Goal: Transaction & Acquisition: Purchase product/service

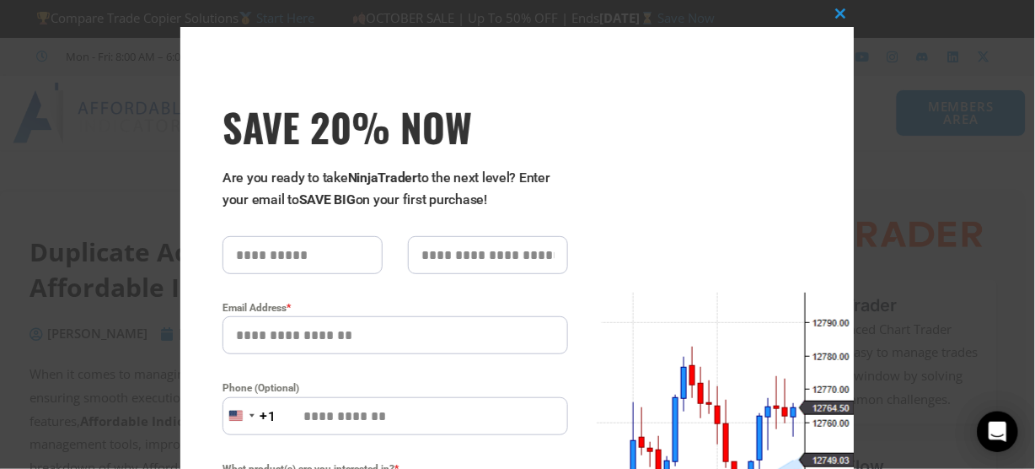
drag, startPoint x: 638, startPoint y: 38, endPoint x: 678, endPoint y: 94, distance: 68.3
click at [678, 94] on div "Close this module SAVE 20% NOW Are you ready to take NinjaTrader to the next le…" at bounding box center [517, 449] width 674 height 845
drag, startPoint x: 379, startPoint y: 334, endPoint x: 171, endPoint y: 344, distance: 208.5
click at [171, 344] on div "Close this module SAVE 20% NOW Are you ready to take NinjaTrader to the next le…" at bounding box center [517, 234] width 1035 height 469
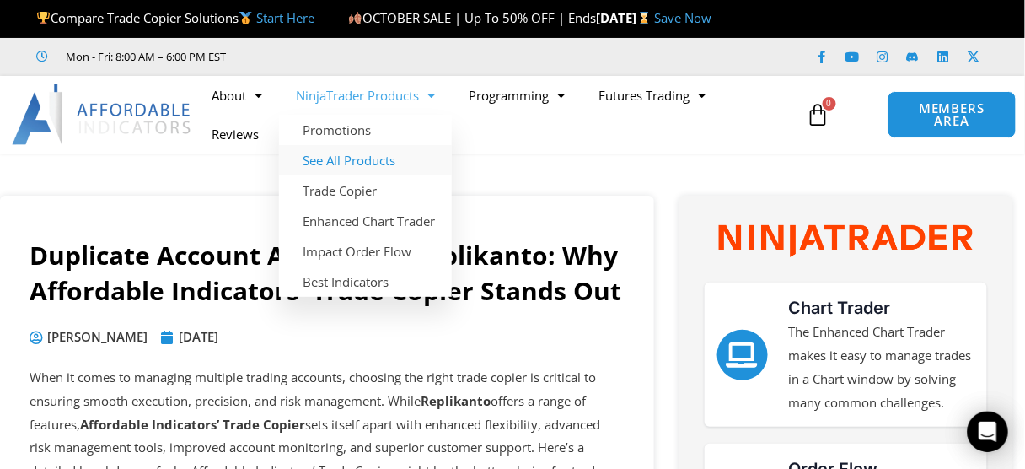
click at [366, 162] on link "See All Products" at bounding box center [365, 160] width 173 height 30
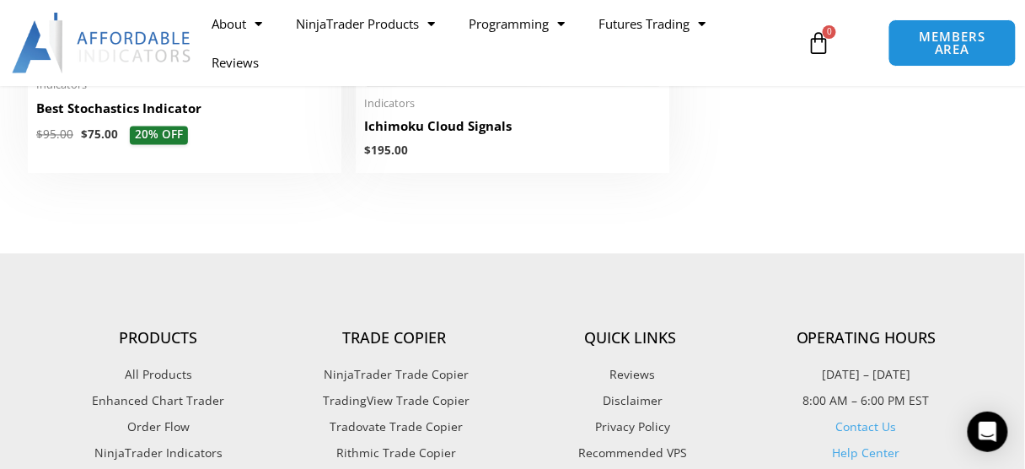
scroll to position [3934, 0]
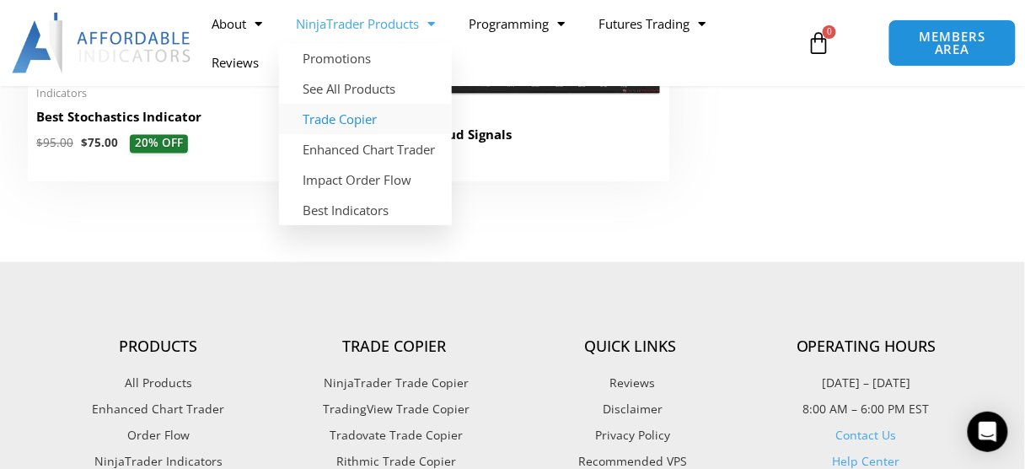
click at [350, 114] on link "Trade Copier" at bounding box center [365, 119] width 173 height 30
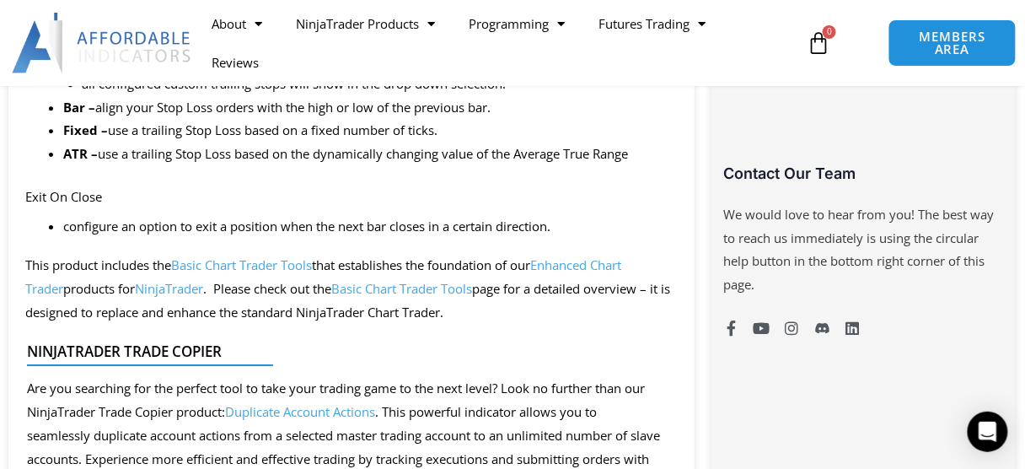
scroll to position [1416, 0]
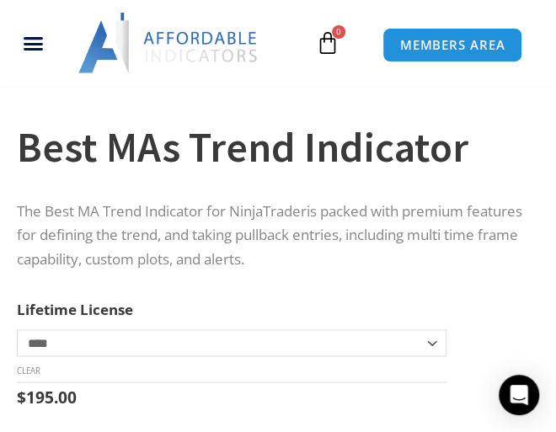
scroll to position [629, 0]
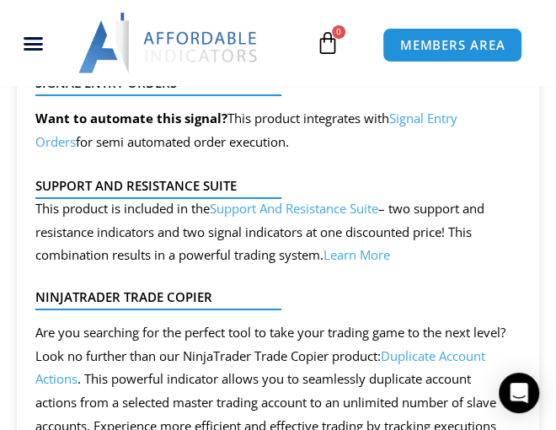
scroll to position [1847, 0]
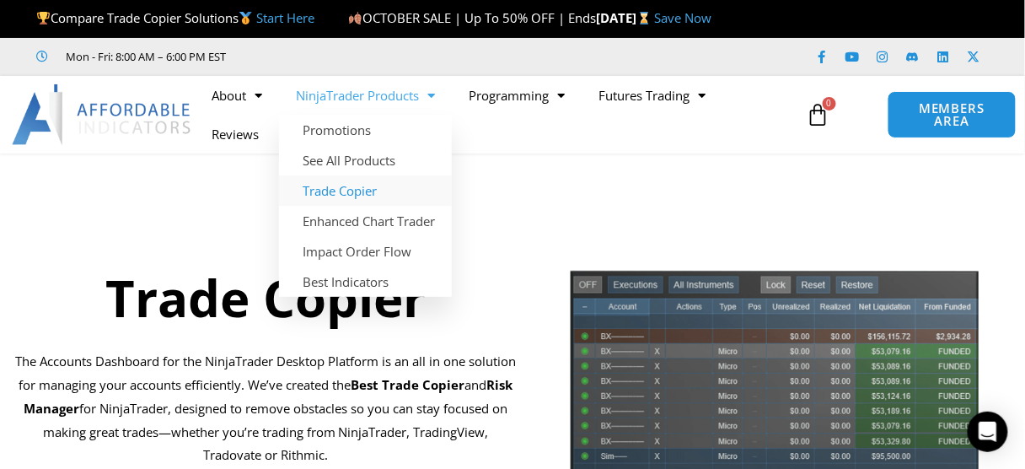
click at [168, 242] on div "Trade Copier The Accounts Dashboard for the NinjaTrader Desktop Platform is an …" at bounding box center [265, 395] width 523 height 306
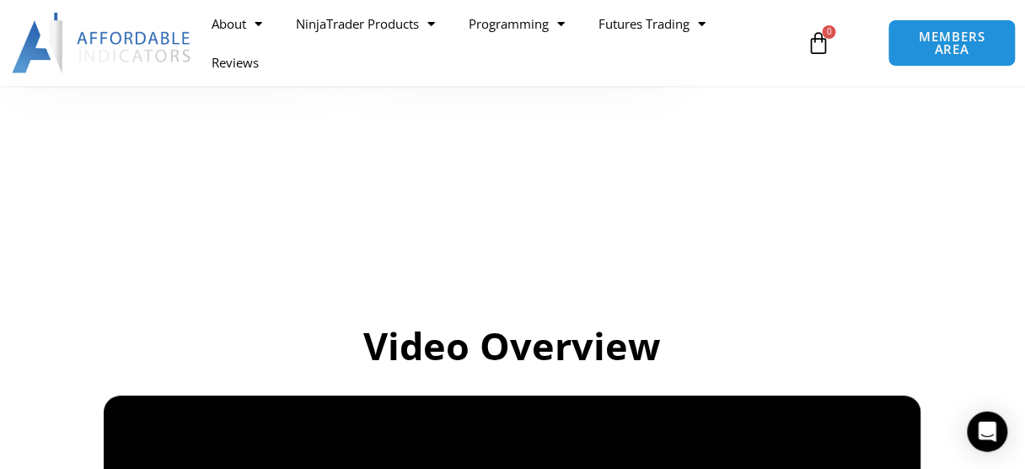
scroll to position [629, 0]
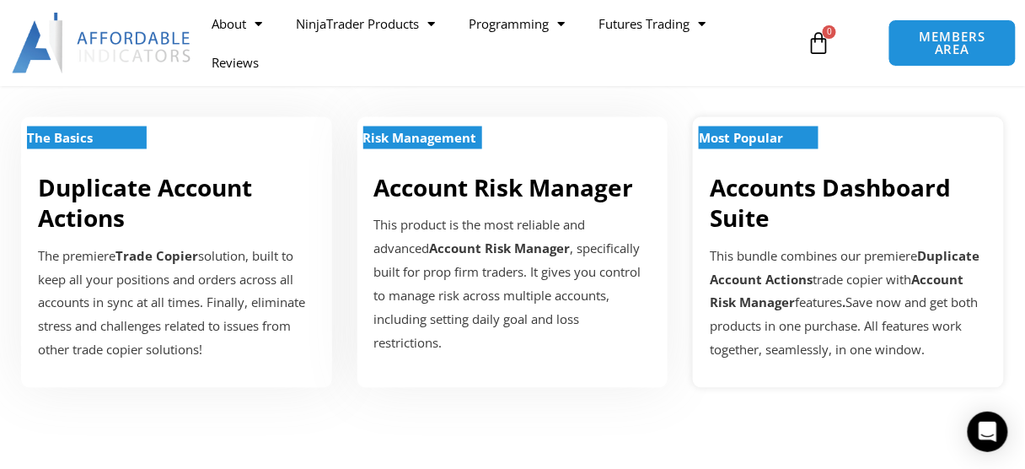
click at [789, 185] on link "Accounts Dashboard Suite" at bounding box center [830, 203] width 241 height 62
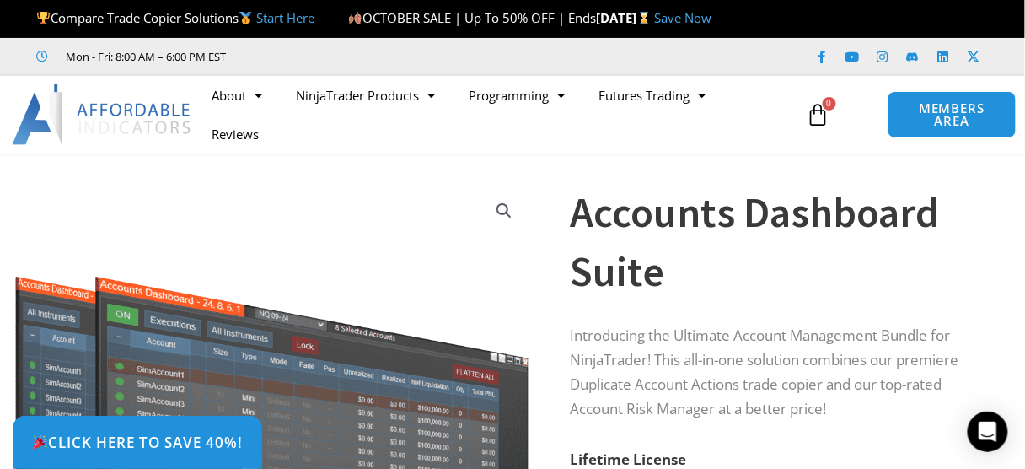
scroll to position [157, 0]
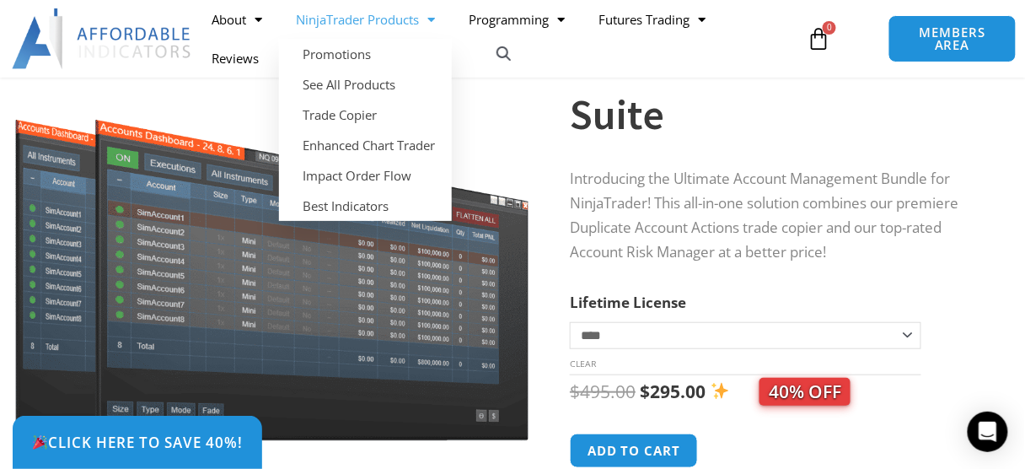
click at [442, 19] on link "NinjaTrader Products" at bounding box center [365, 19] width 173 height 39
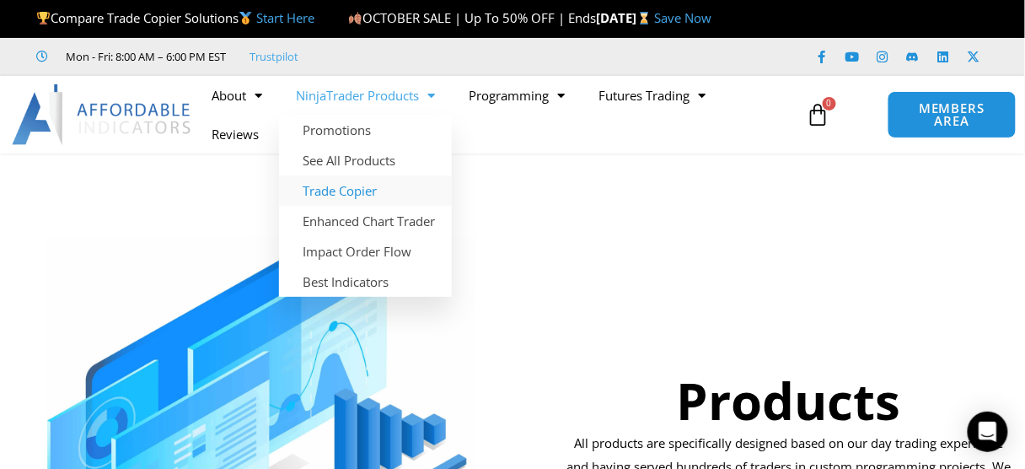
click at [365, 190] on link "Trade Copier" at bounding box center [365, 190] width 173 height 30
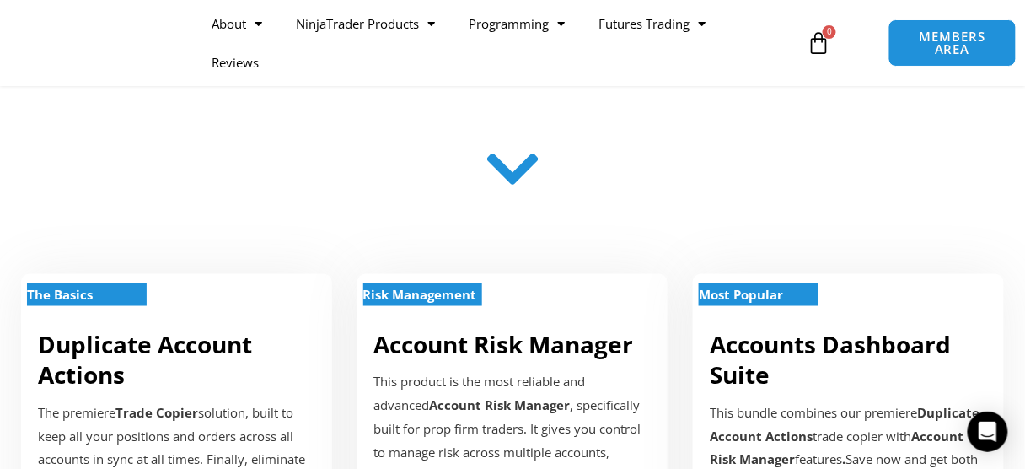
scroll to position [629, 0]
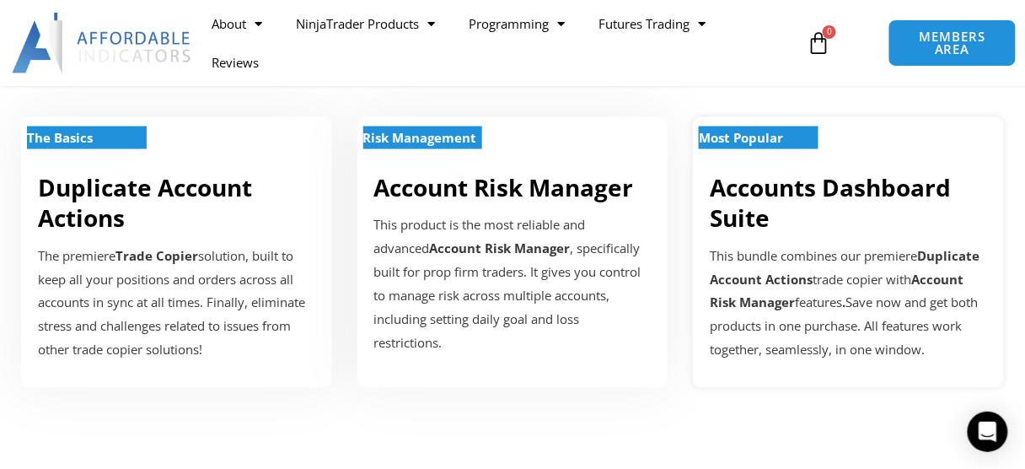
click at [747, 137] on strong "Most Popular" at bounding box center [741, 137] width 84 height 17
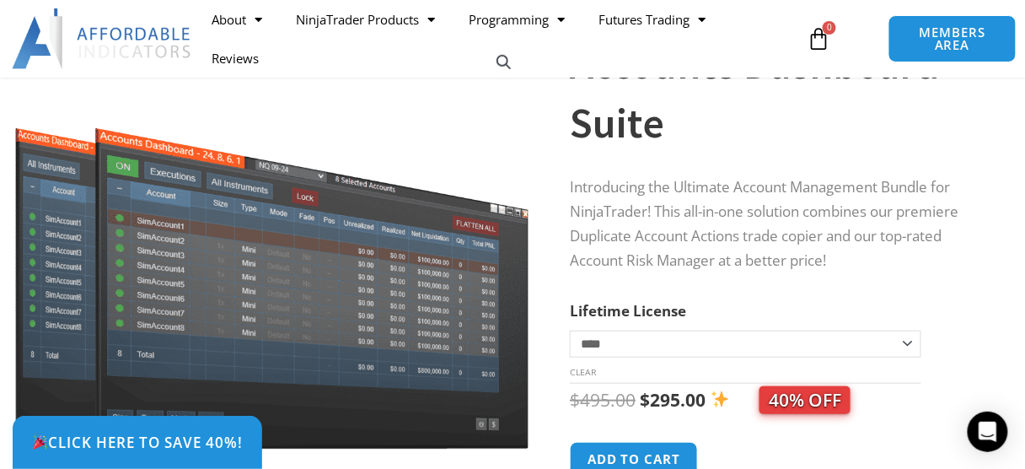
scroll to position [314, 0]
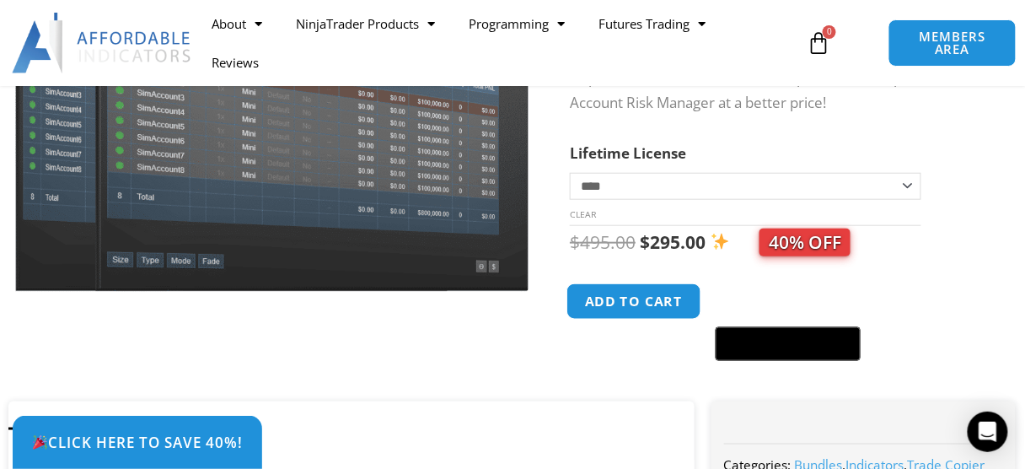
click at [640, 304] on button "Add to cart" at bounding box center [634, 301] width 135 height 36
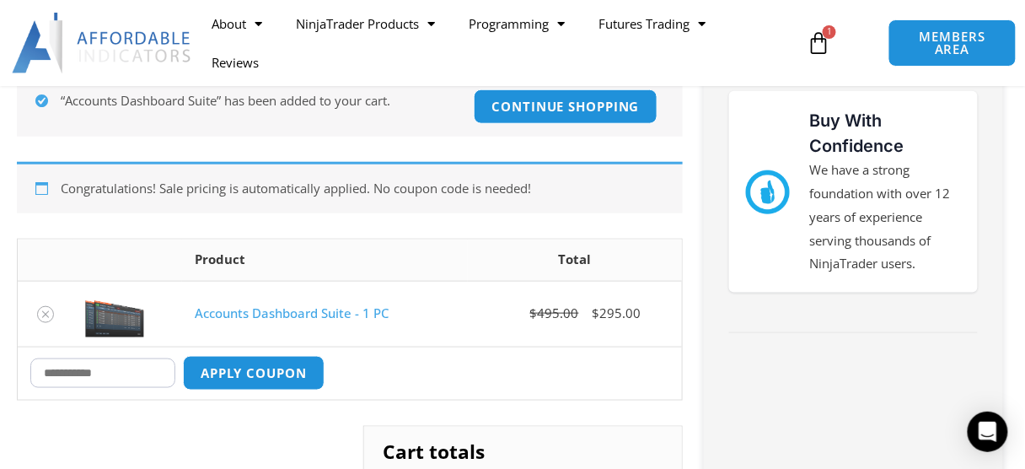
scroll to position [472, 0]
